Goal: Use online tool/utility: Utilize a website feature to perform a specific function

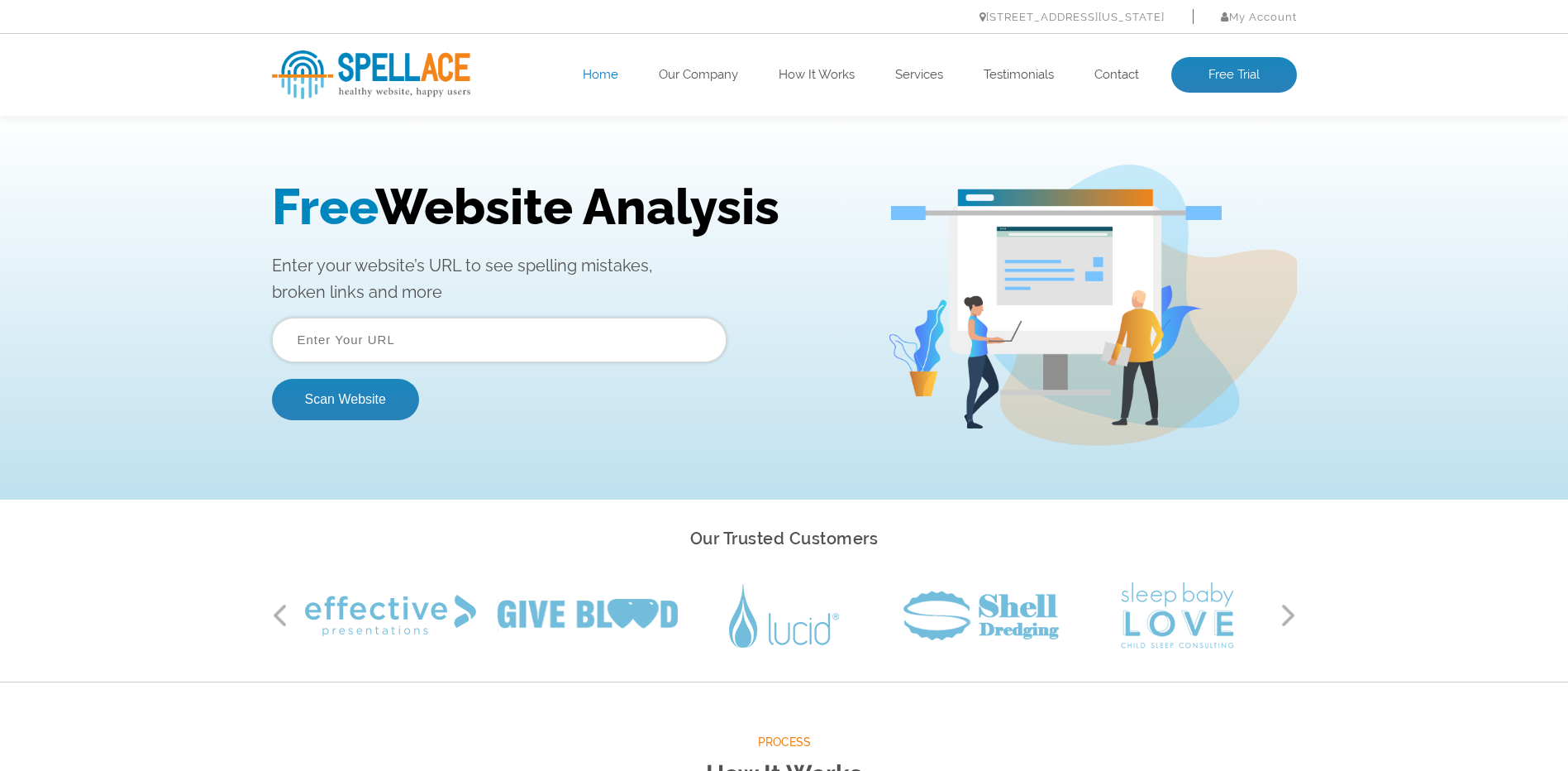
click at [462, 342] on input "text" at bounding box center [499, 340] width 455 height 45
paste input "[URL][DOMAIN_NAME]"
type input "[URL][DOMAIN_NAME]"
click at [344, 398] on button "Scan Website" at bounding box center [345, 400] width 147 height 41
click at [417, 331] on input "text" at bounding box center [499, 340] width 455 height 45
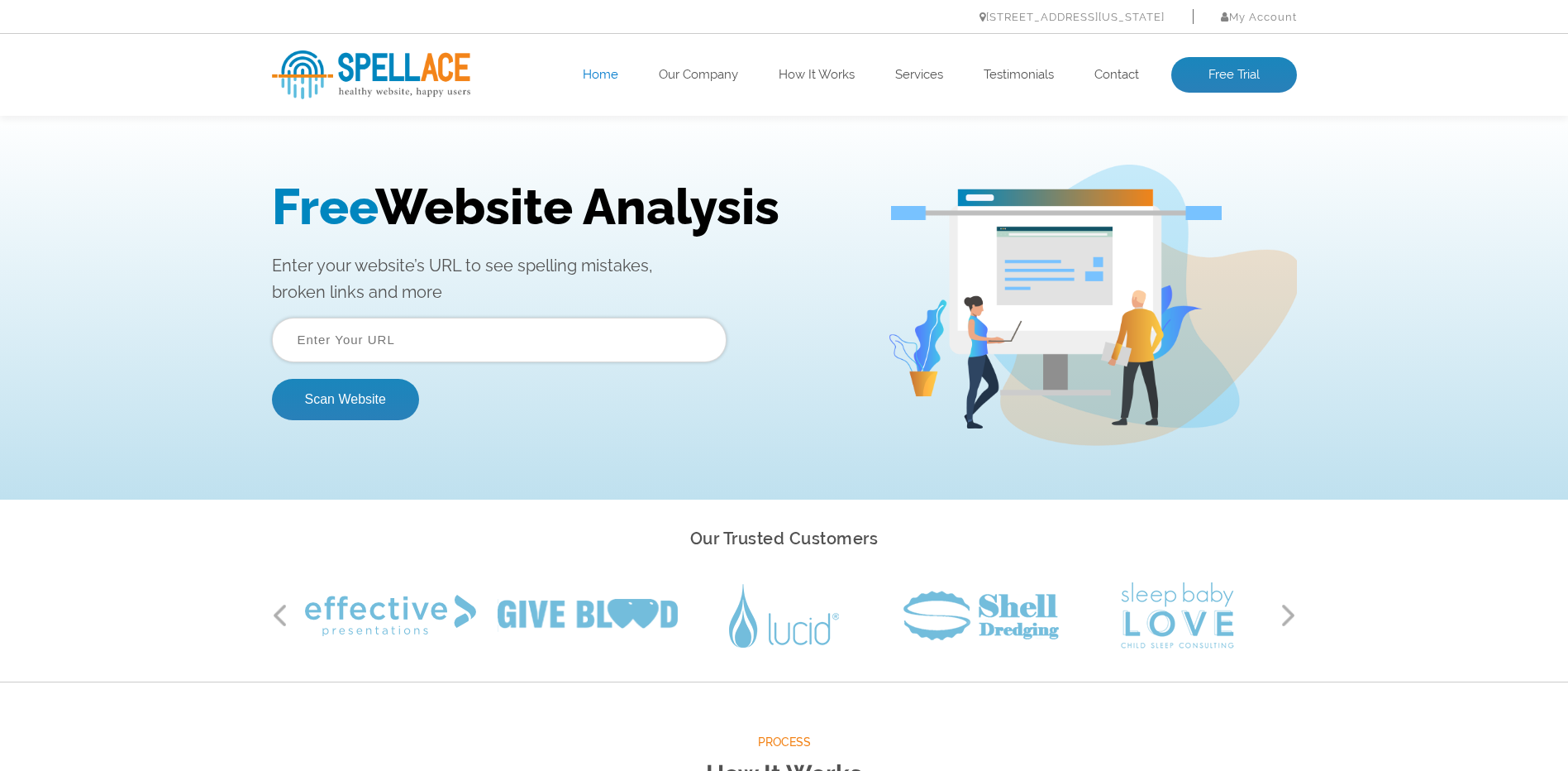
type input "[URL][DOMAIN_NAME]"
click at [357, 398] on button "Scan Website" at bounding box center [345, 400] width 147 height 41
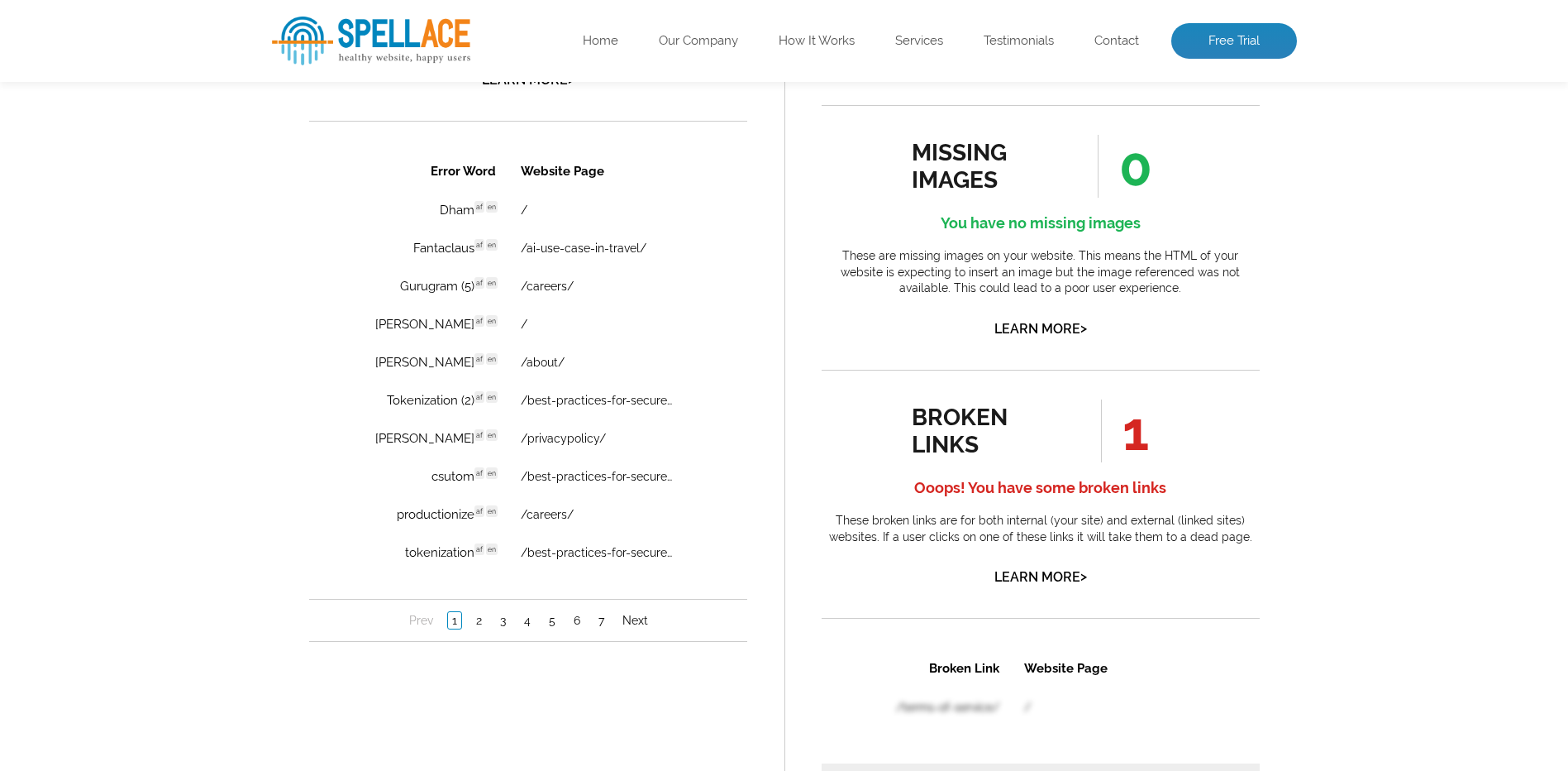
scroll to position [1158, 0]
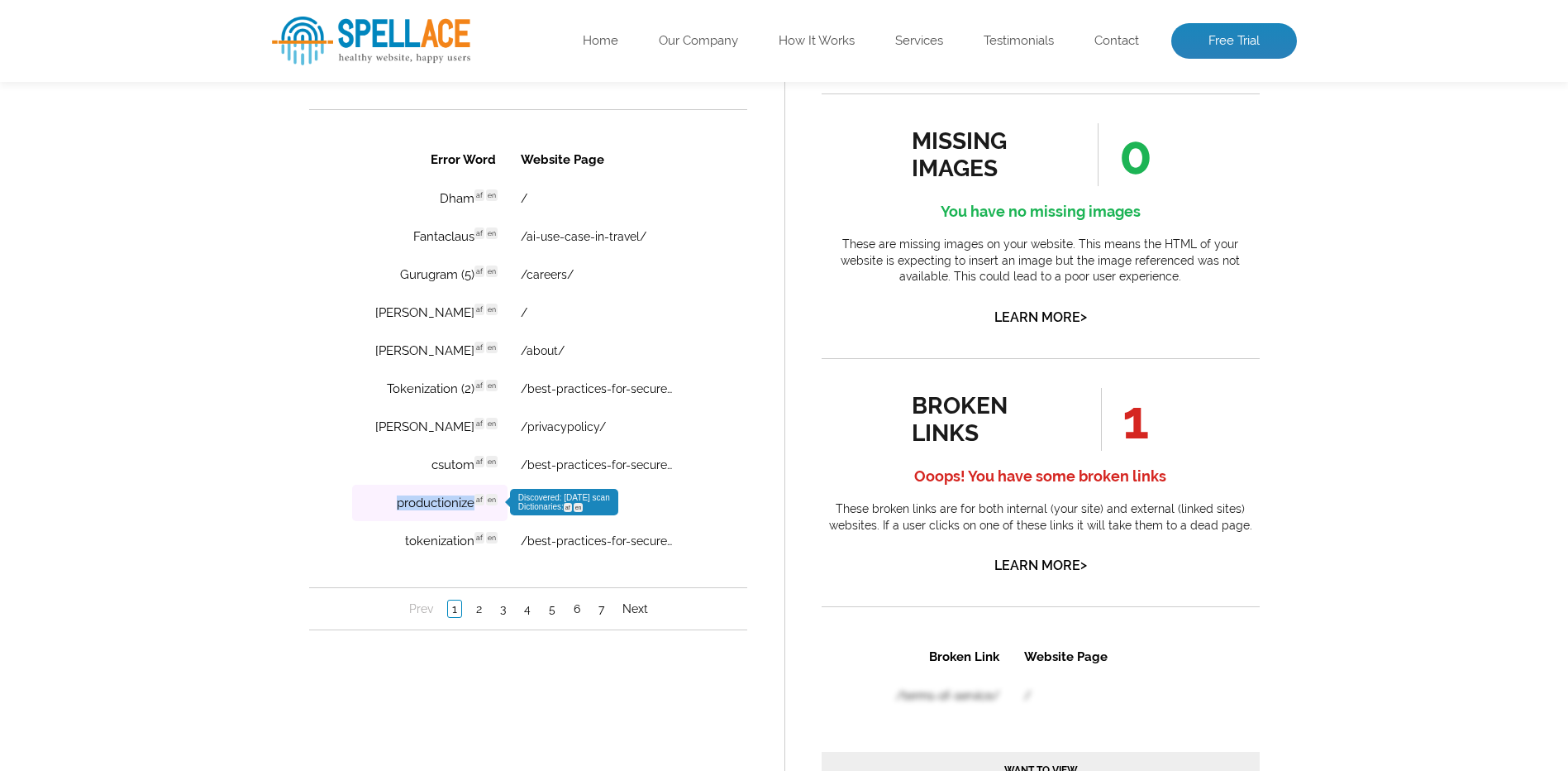
drag, startPoint x: 383, startPoint y: 507, endPoint x: 469, endPoint y: 512, distance: 86.1
click at [469, 512] on td "productionize af en Discovered: 08-16-2025 scan Dictionaries: af en" at bounding box center [429, 503] width 155 height 36
copy td "productionize"
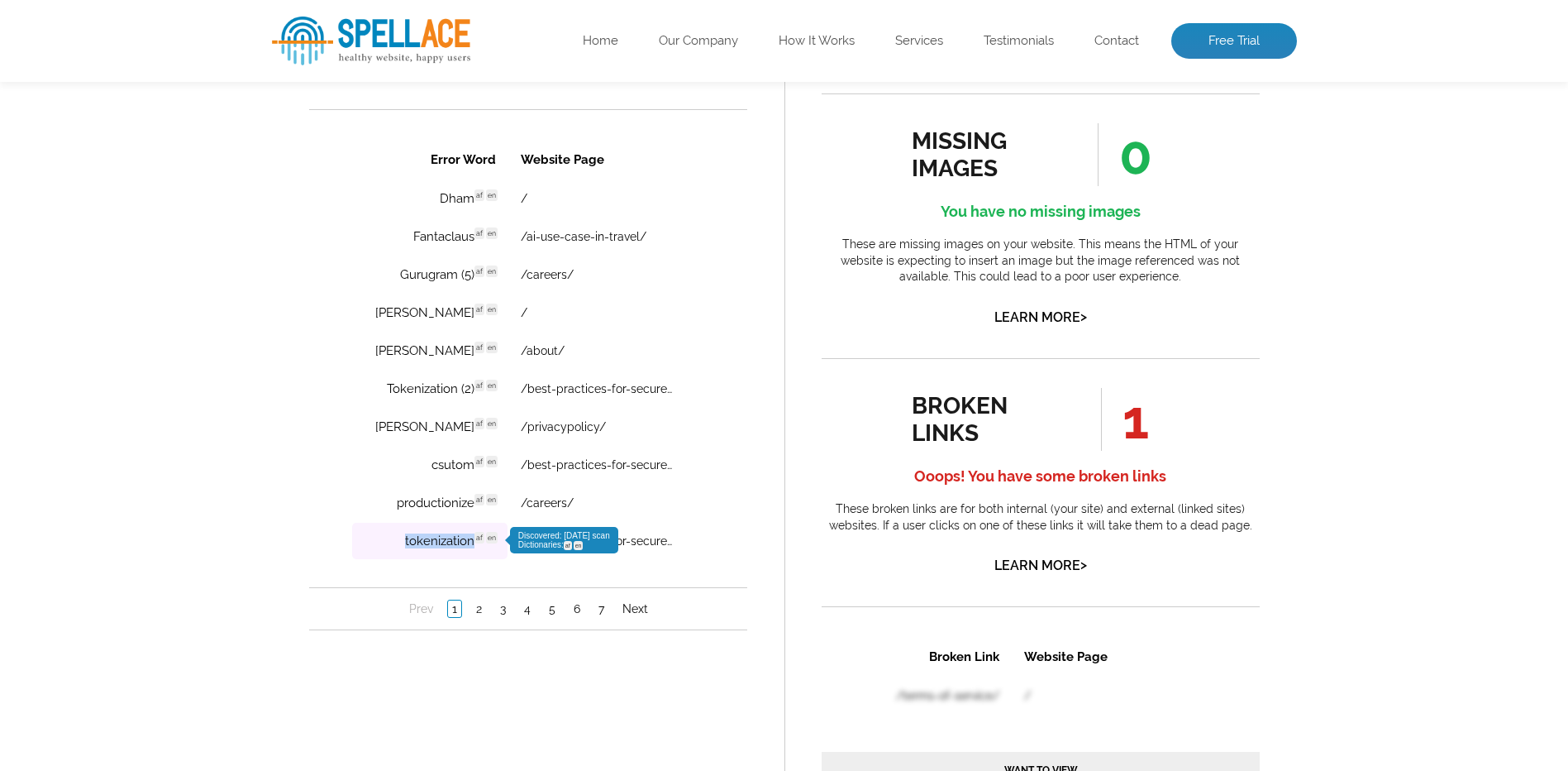
drag, startPoint x: 392, startPoint y: 544, endPoint x: 464, endPoint y: 548, distance: 72.1
click at [464, 548] on td "tokenization af en Discovered: 08-16-2025 scan Dictionaries: af en" at bounding box center [429, 541] width 155 height 36
copy td "tokenization"
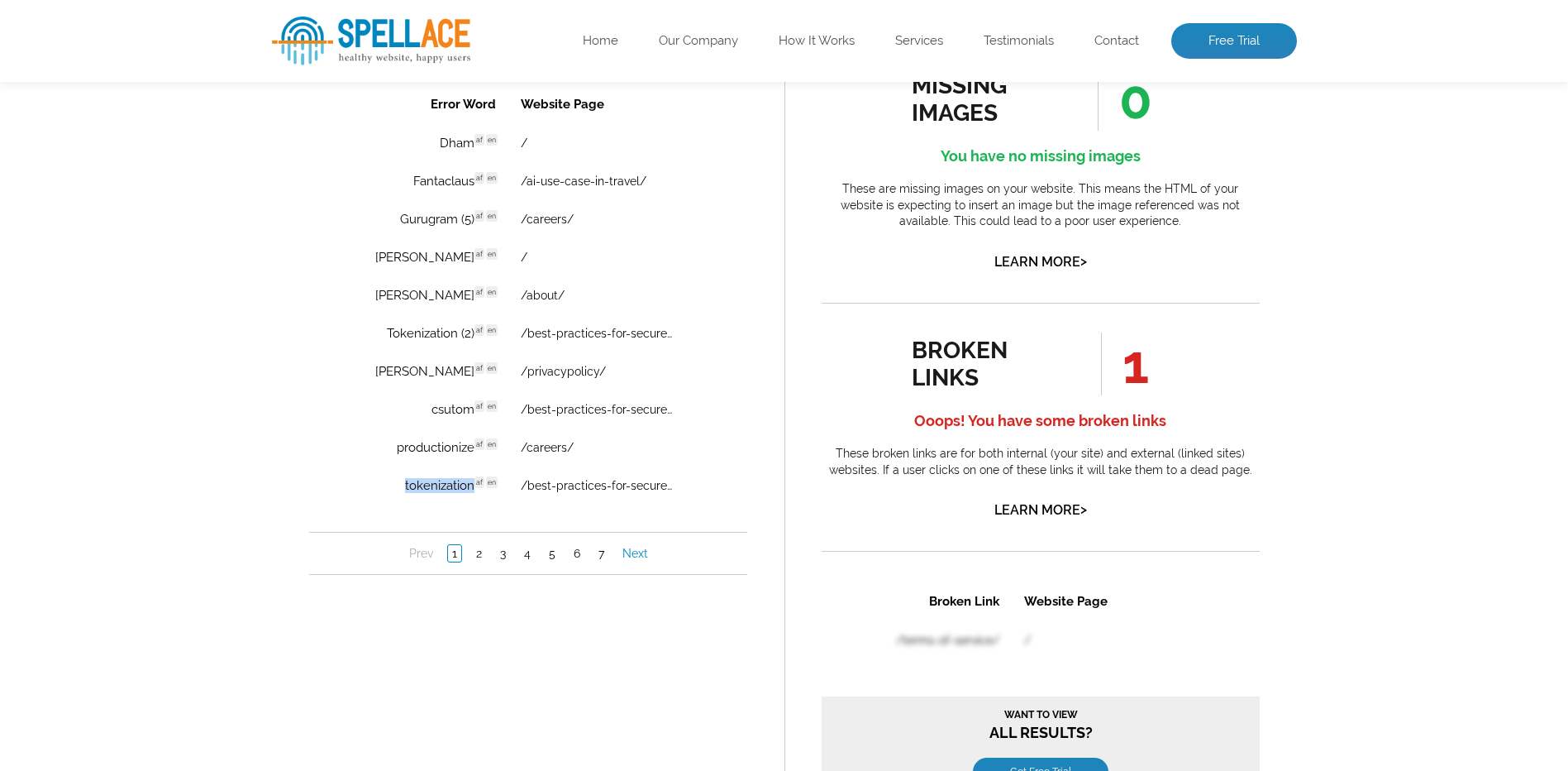
click at [635, 551] on link "Next" at bounding box center [634, 553] width 34 height 16
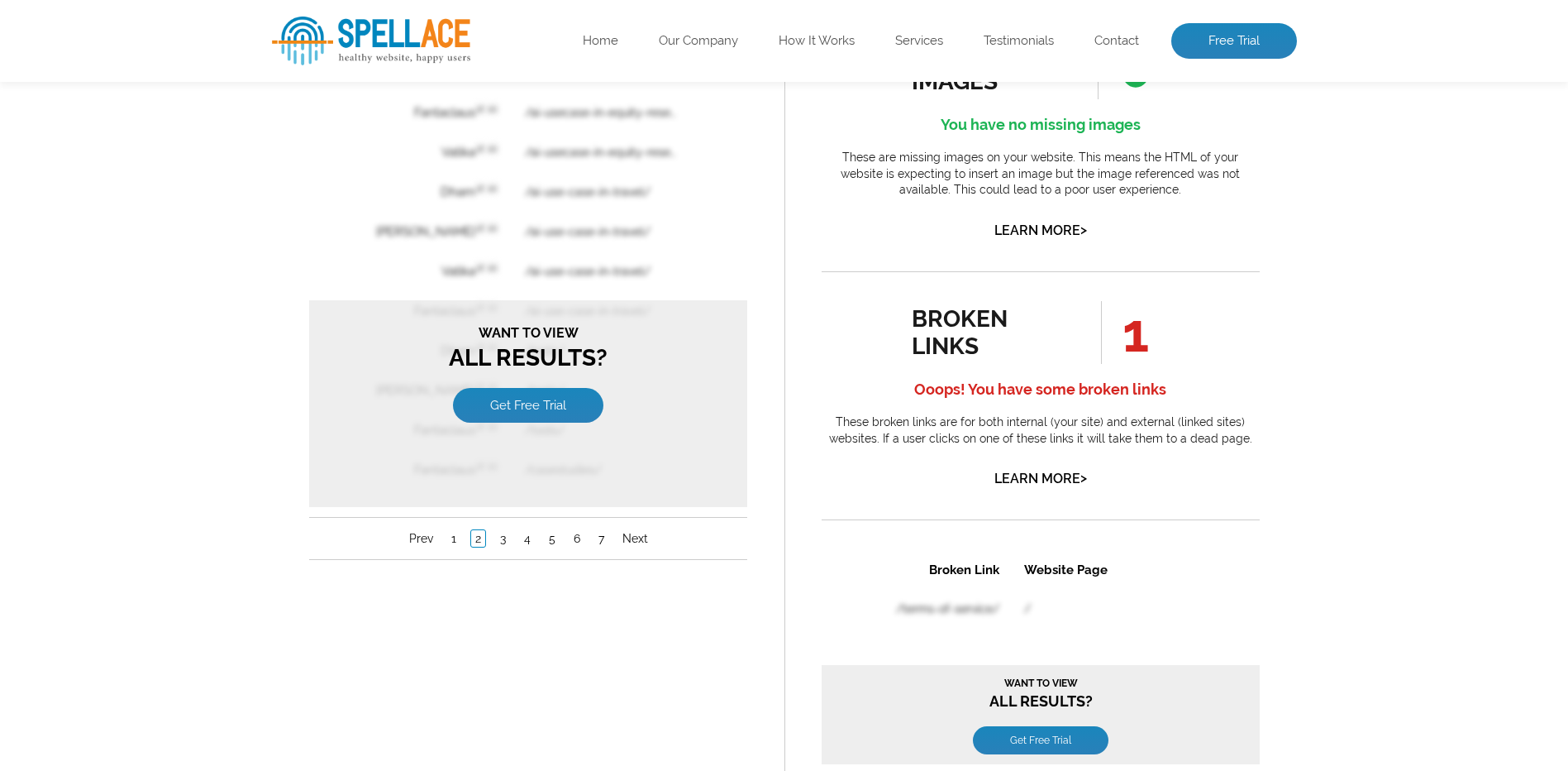
scroll to position [1268, 0]
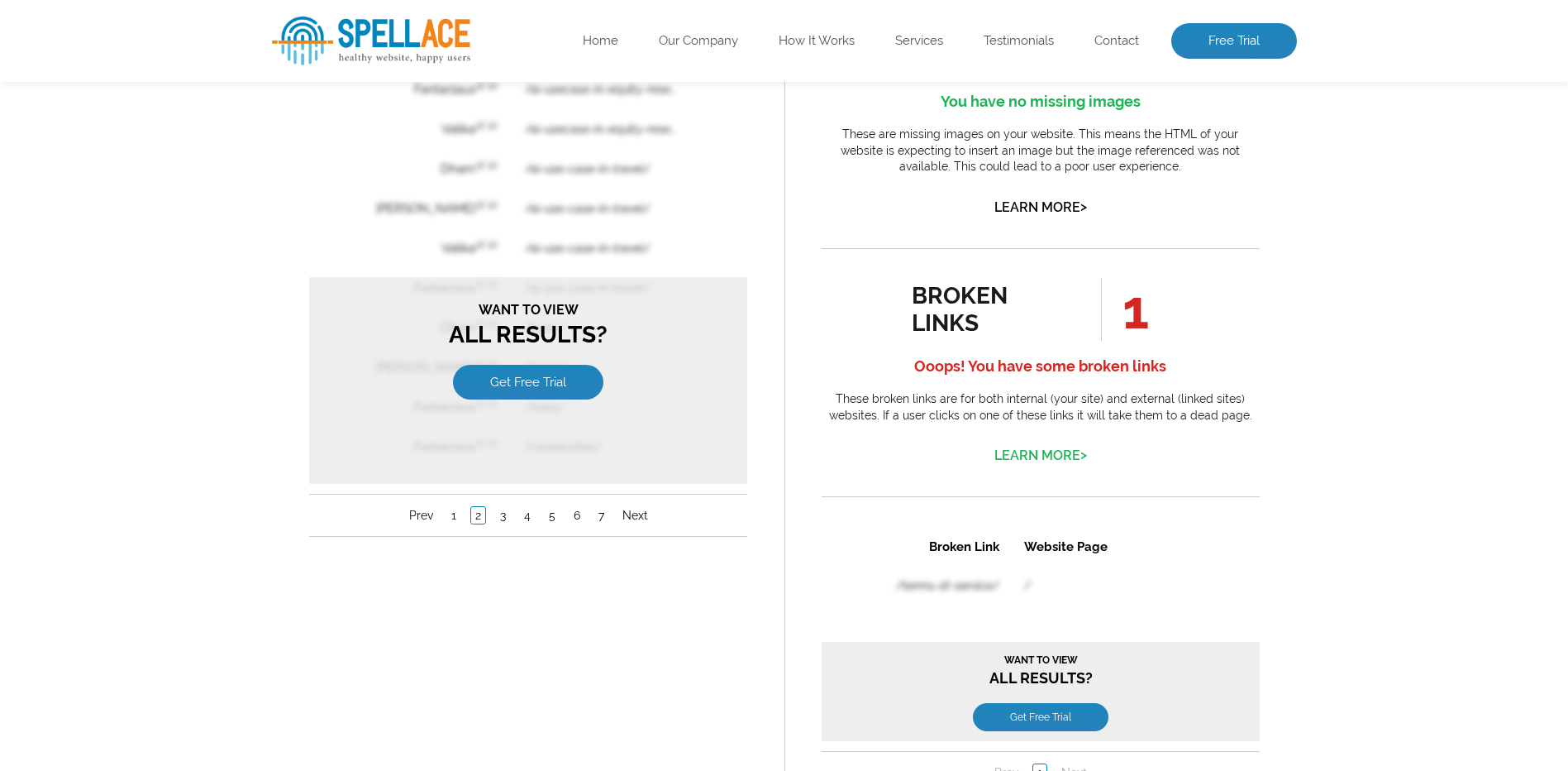
click at [1052, 463] on link "Learn More >" at bounding box center [1041, 455] width 93 height 16
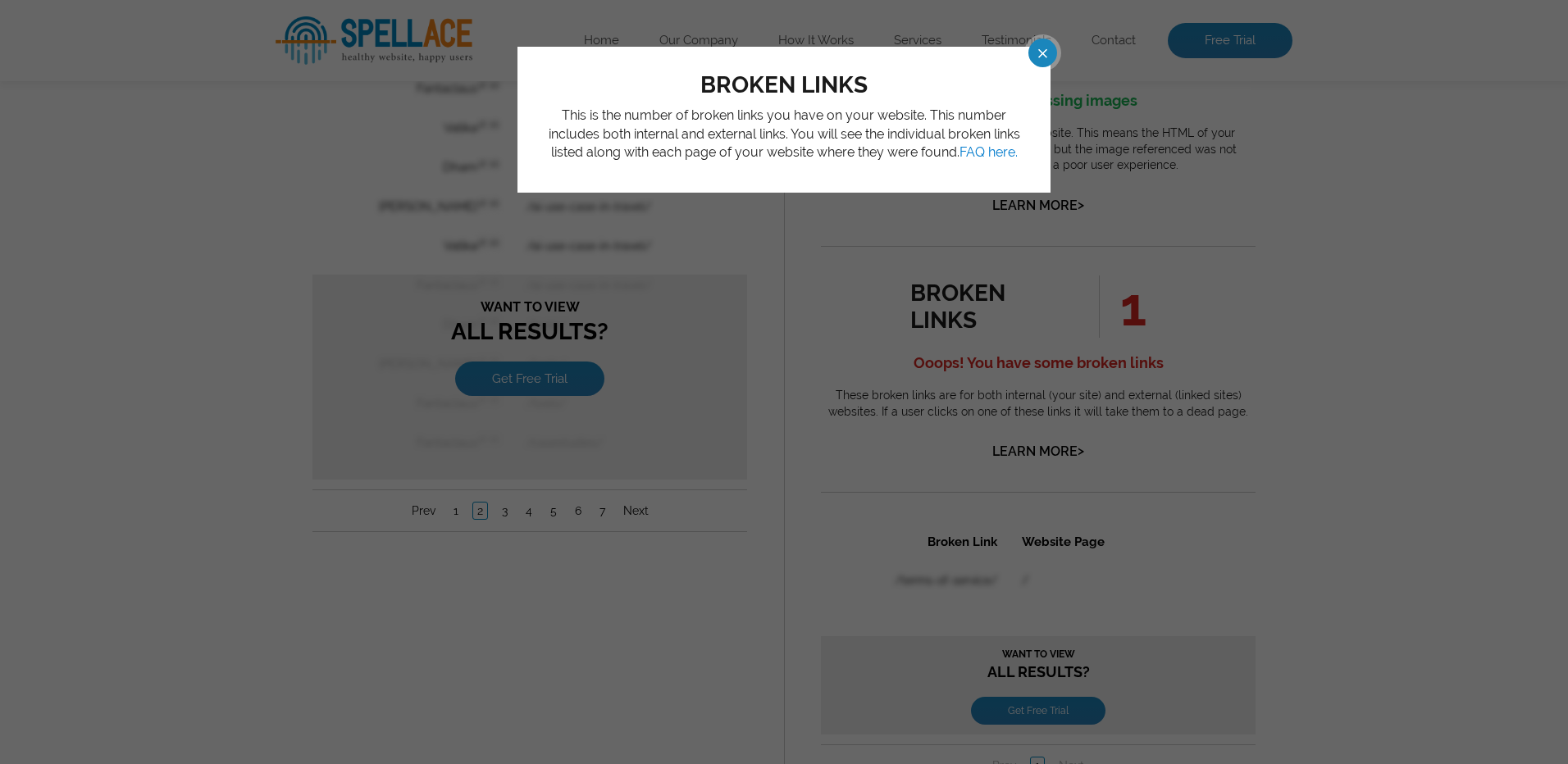
click at [1040, 51] on span at bounding box center [1028, 53] width 29 height 29
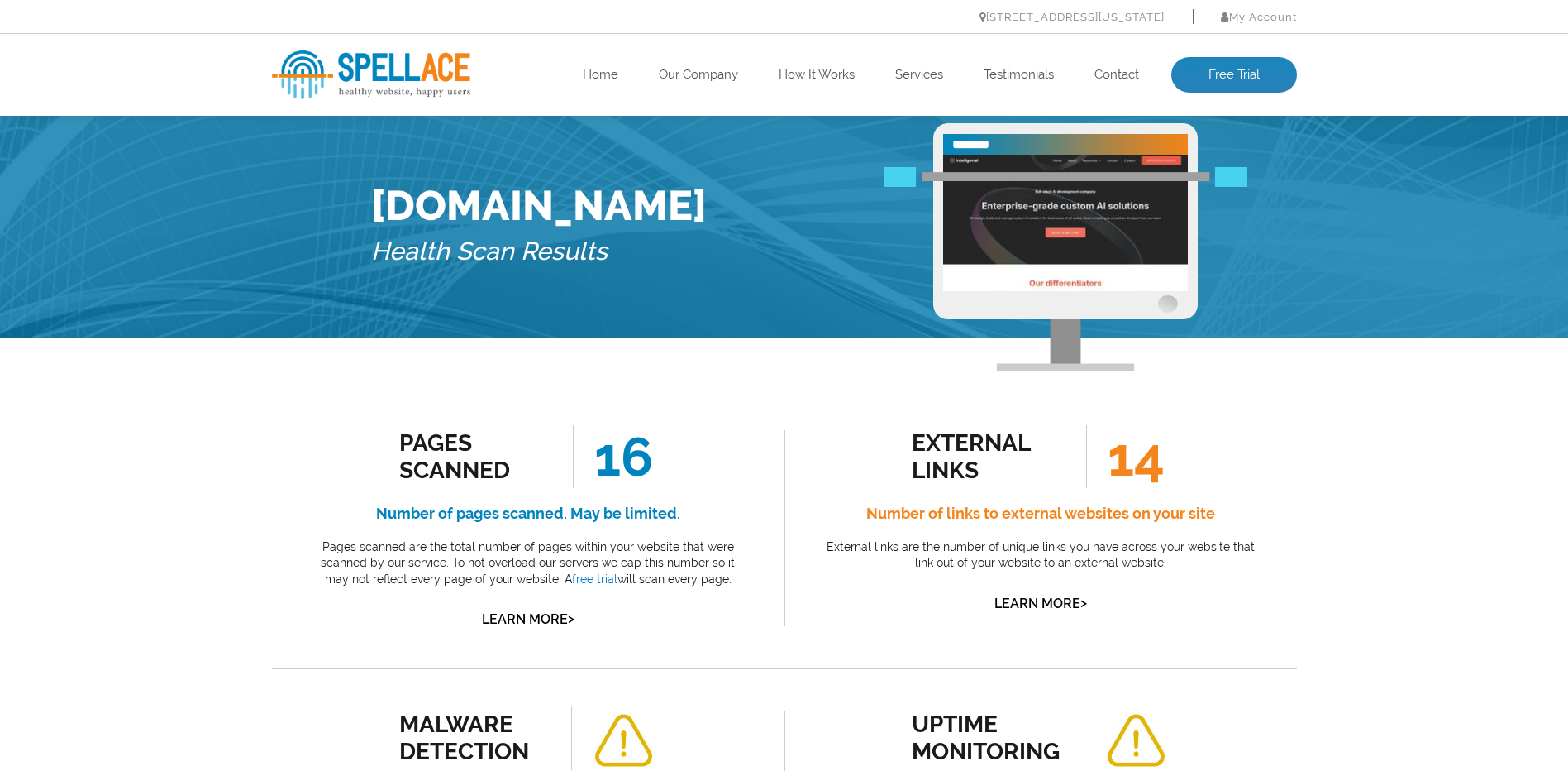
scroll to position [0, 0]
